Goal: Find specific page/section: Find specific page/section

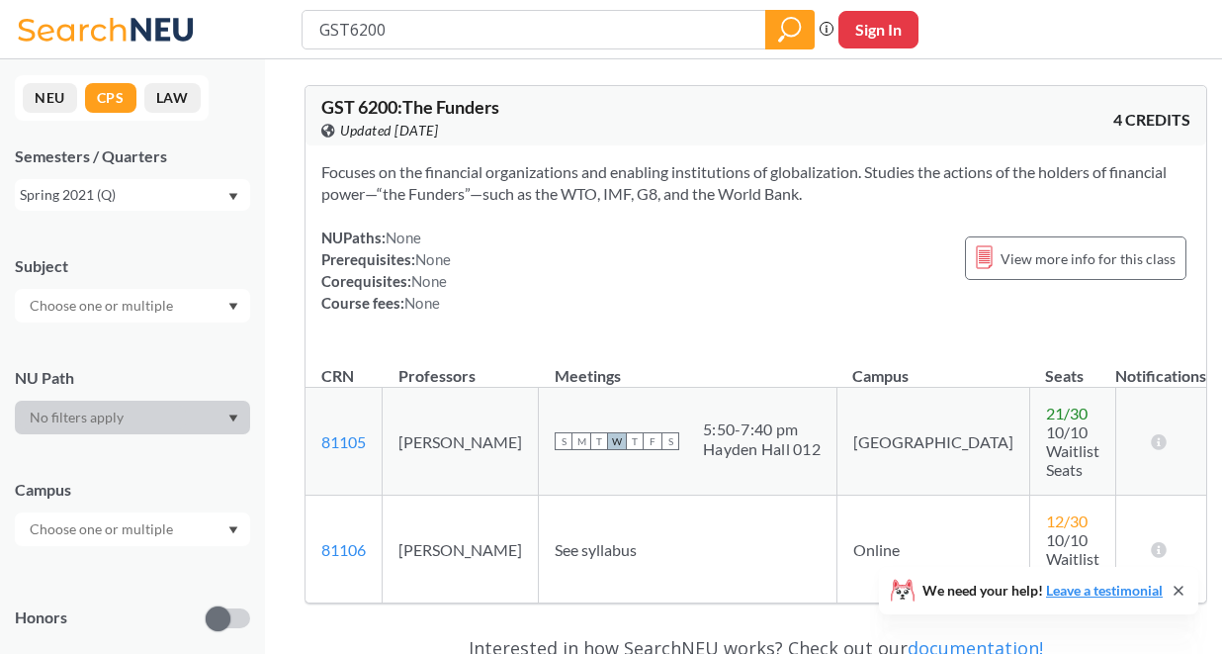
click at [60, 100] on button "NEU" at bounding box center [50, 98] width 54 height 30
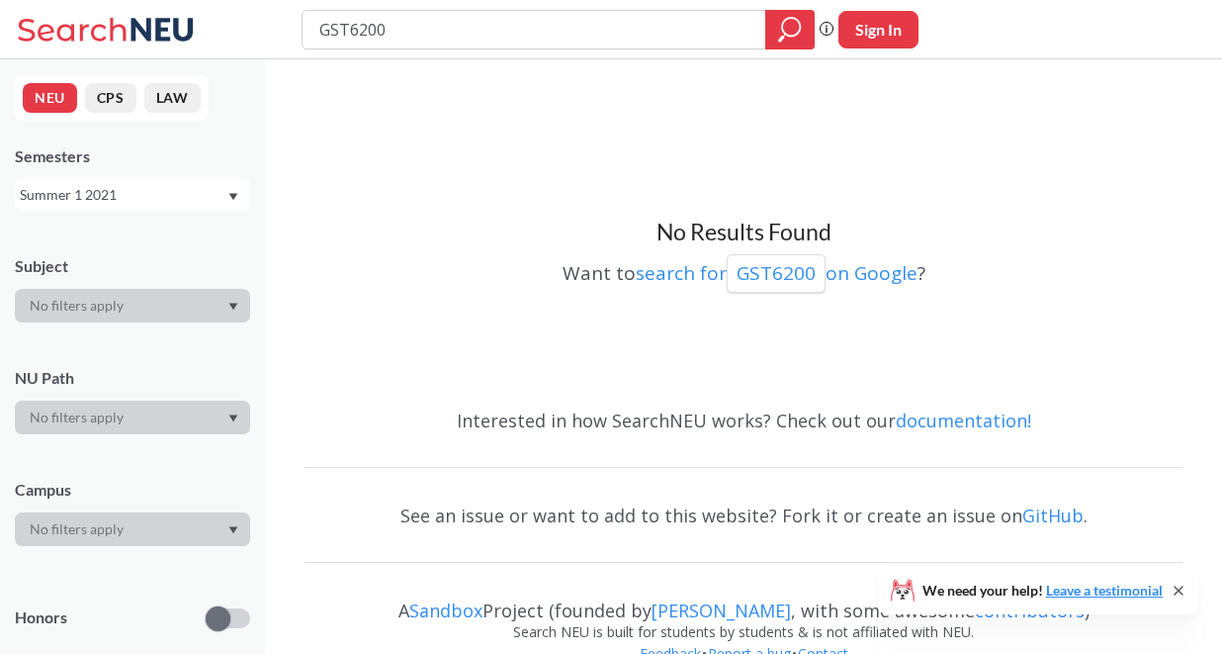
click at [115, 197] on div "Summer 1 2021" at bounding box center [123, 195] width 207 height 22
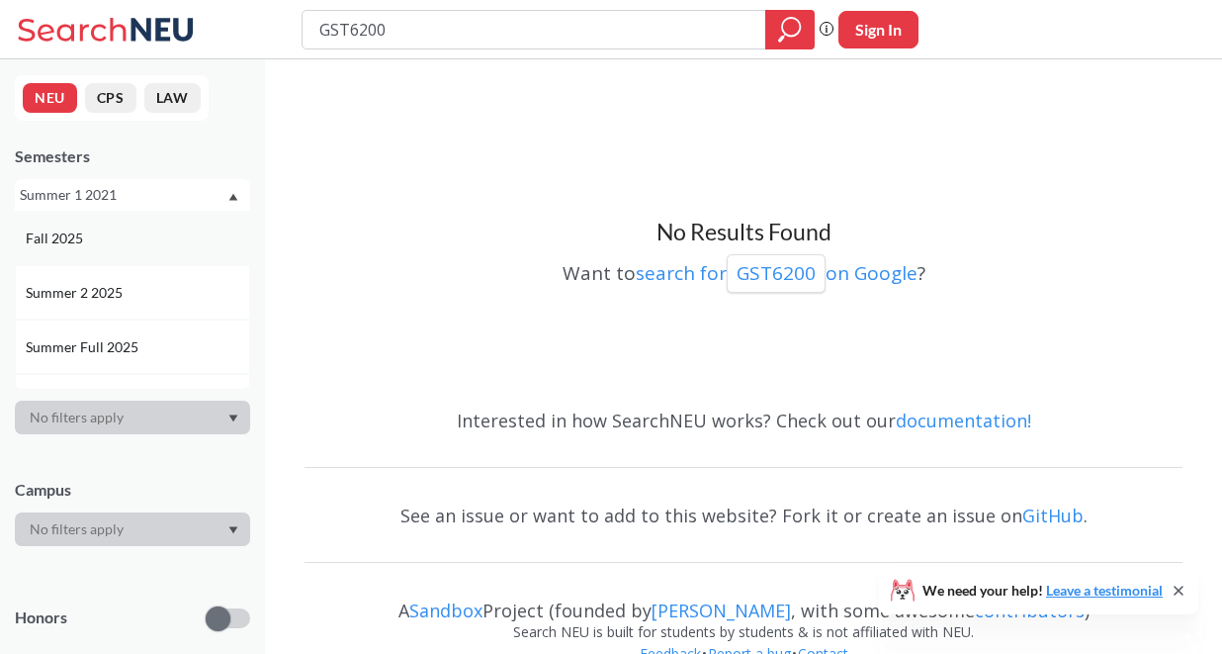
click at [99, 236] on div "Fall 2025" at bounding box center [137, 238] width 223 height 22
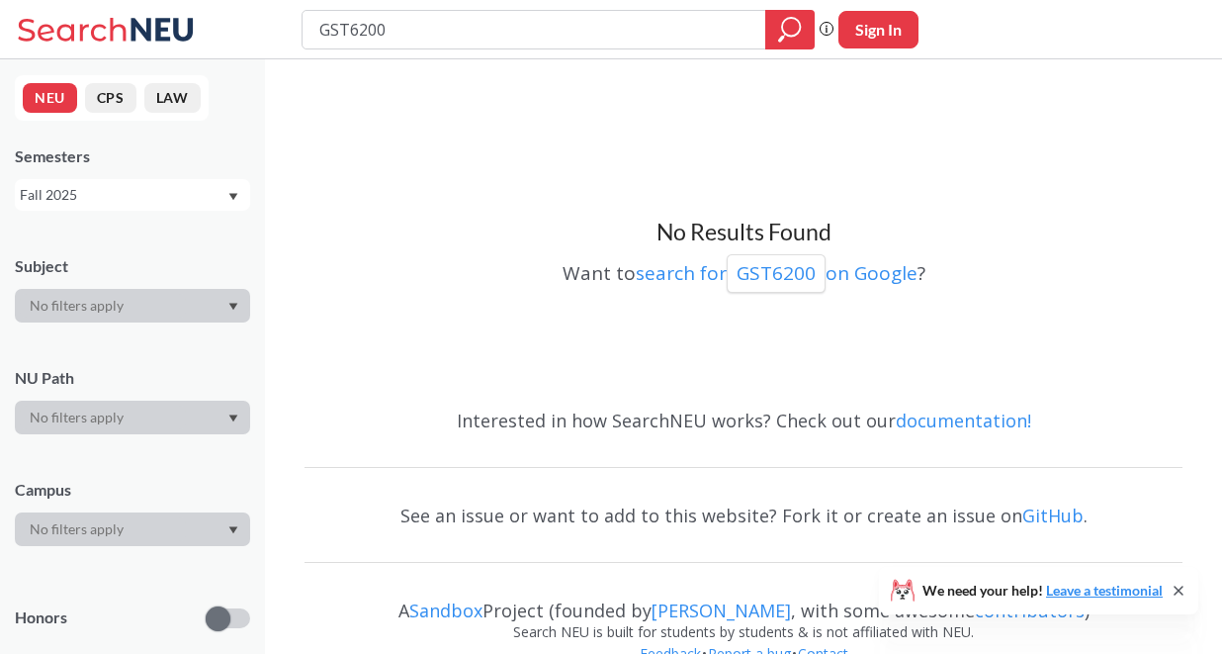
click at [412, 32] on input "GST6200" at bounding box center [534, 30] width 434 height 34
type input "inpr5100"
